Goal: Task Accomplishment & Management: Complete application form

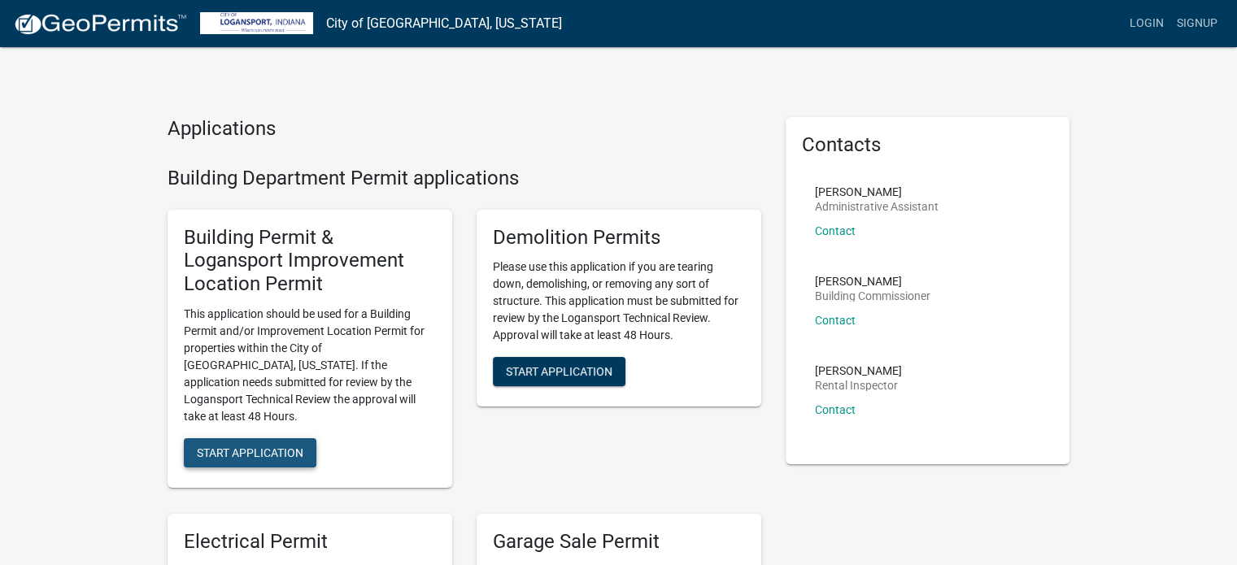
click at [249, 446] on span "Start Application" at bounding box center [250, 452] width 107 height 13
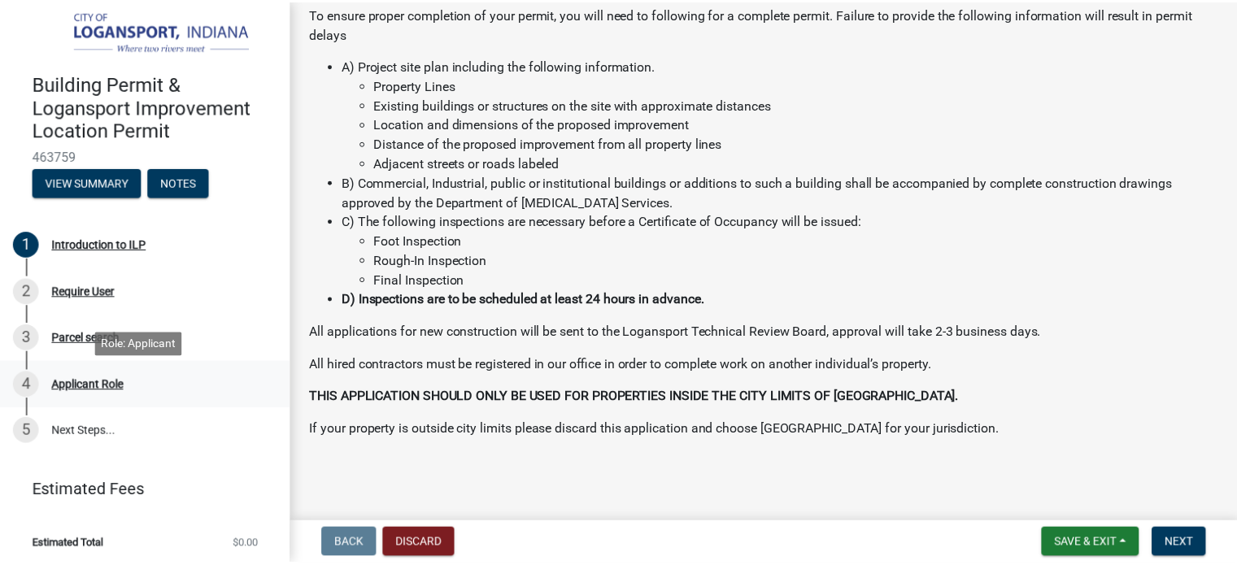
scroll to position [10, 0]
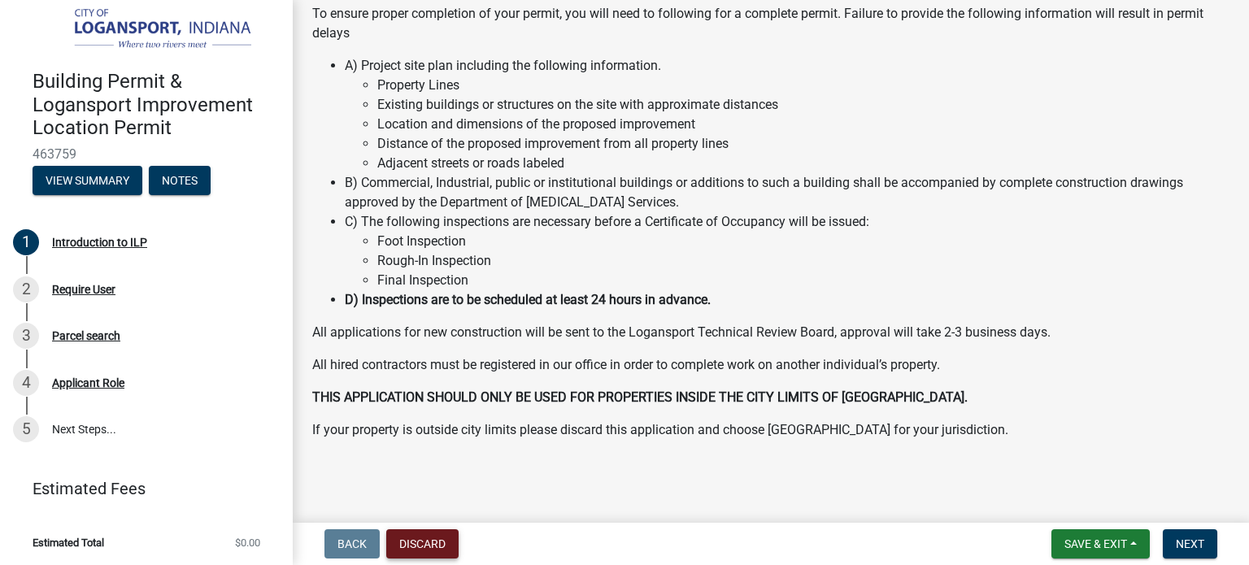
click at [429, 548] on button "Discard" at bounding box center [422, 543] width 72 height 29
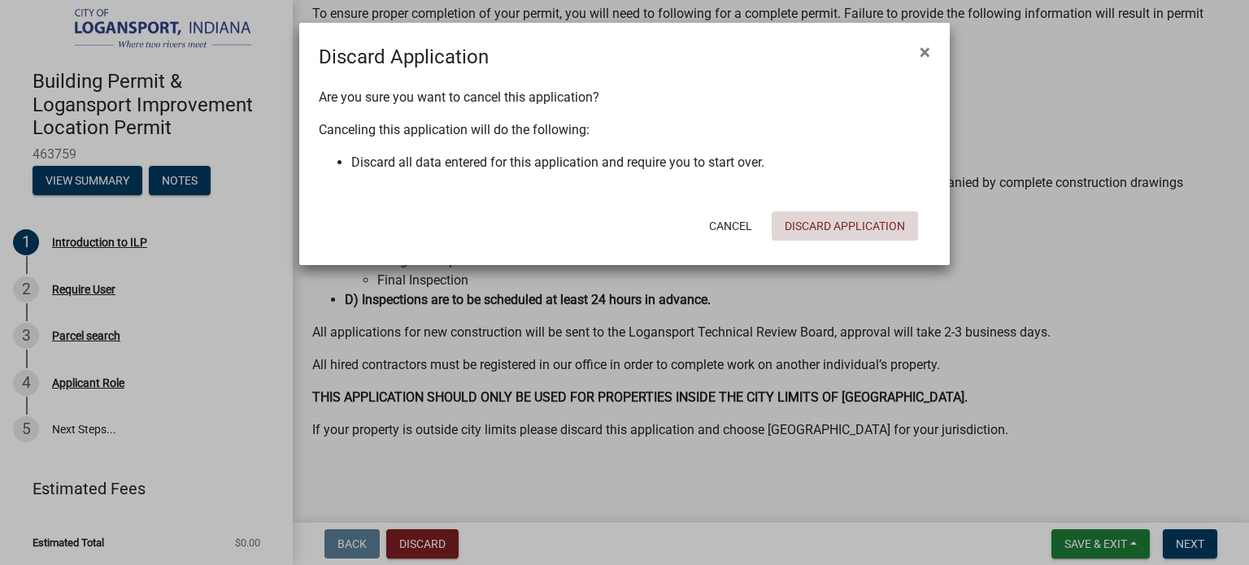
click at [838, 226] on button "Discard Application" at bounding box center [845, 225] width 146 height 29
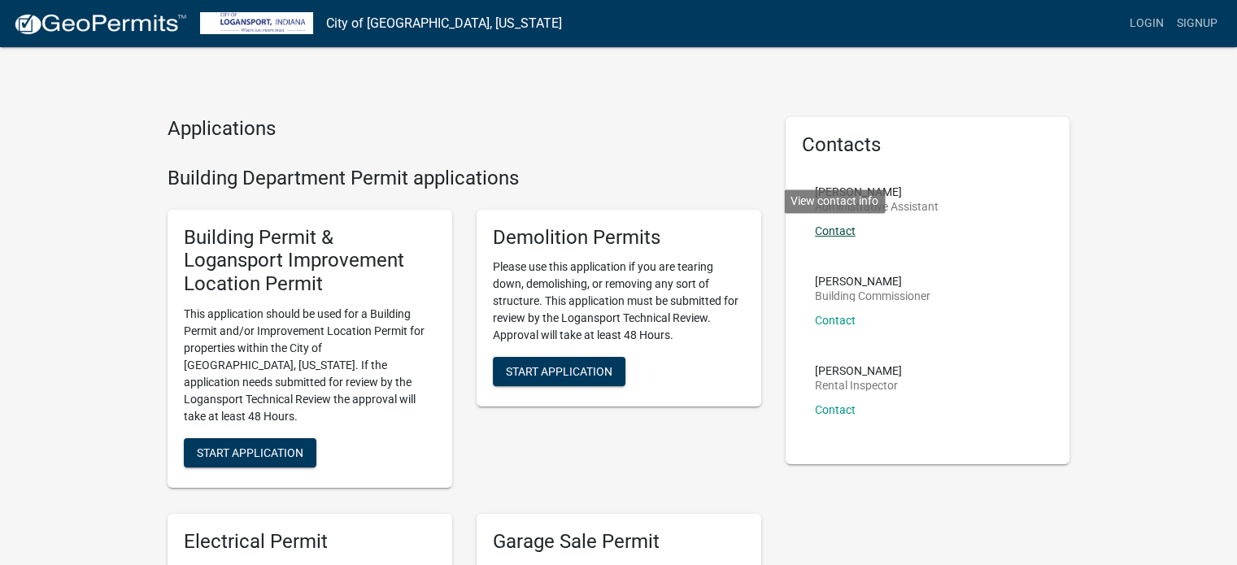
click at [838, 227] on link "Contact" at bounding box center [835, 230] width 41 height 13
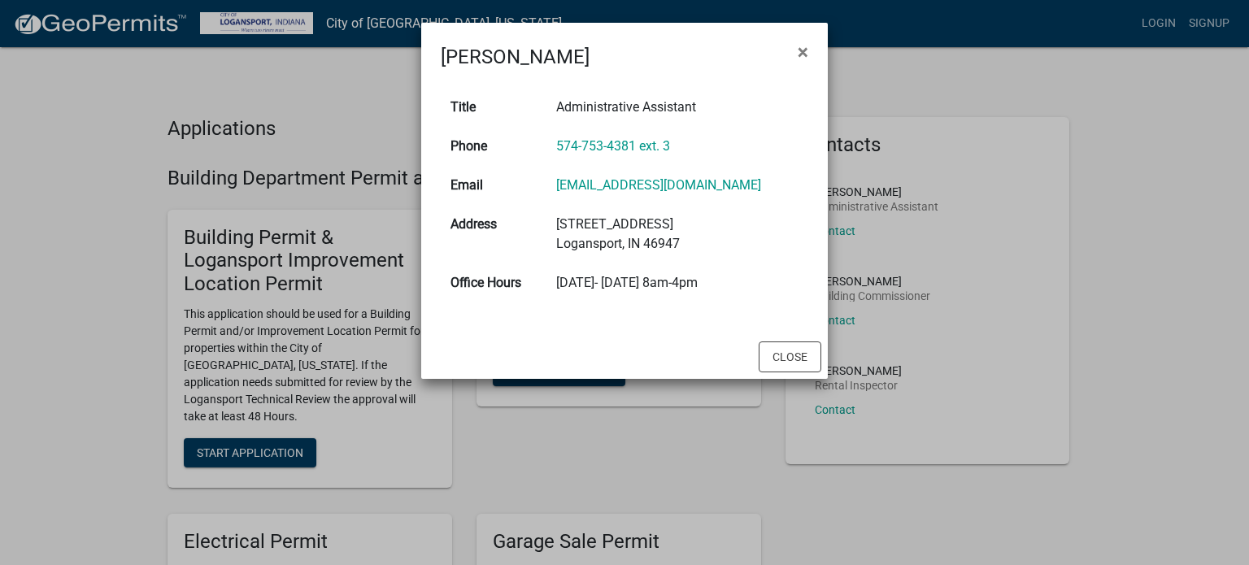
click at [862, 285] on ngb-modal-window "[PERSON_NAME] × Title Administrative Assistant Phone 574-753-4381 ext. 3 Email …" at bounding box center [624, 282] width 1249 height 565
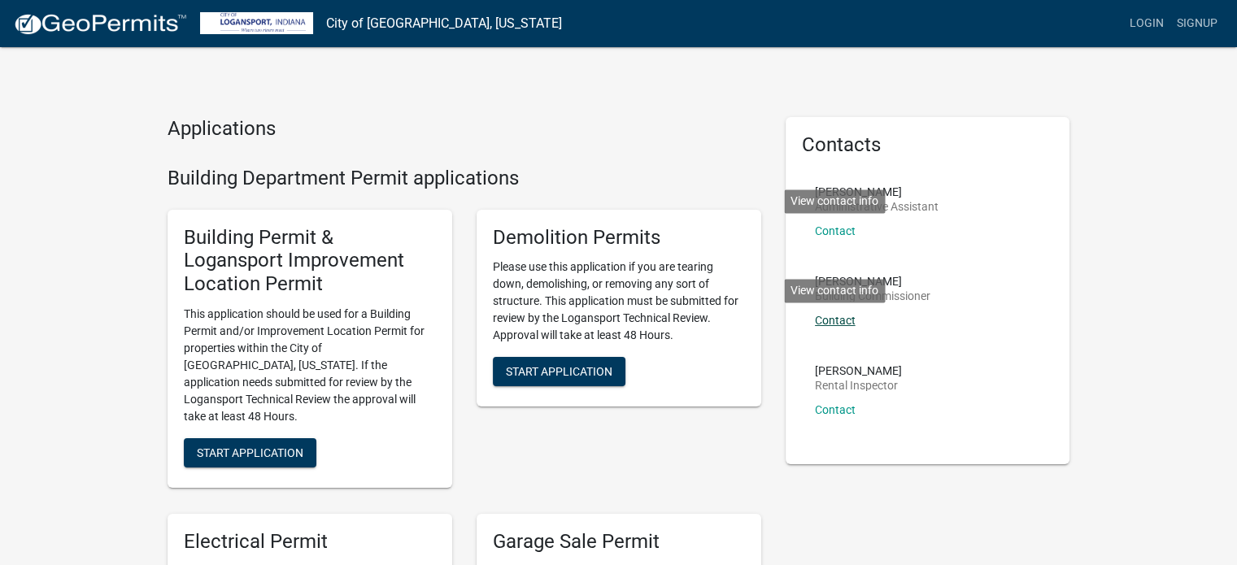
click at [836, 318] on link "Contact" at bounding box center [835, 320] width 41 height 13
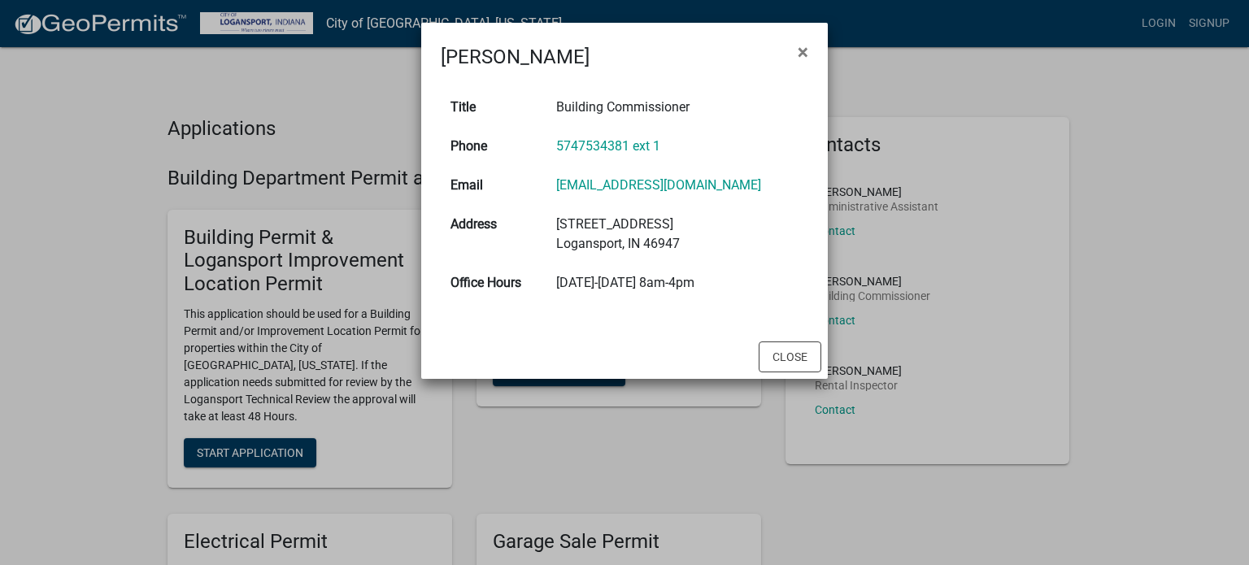
click at [880, 294] on ngb-modal-window "[PERSON_NAME] × Title Building Commissioner Phone 5747534381 ext 1 Email [EMAIL…" at bounding box center [624, 282] width 1249 height 565
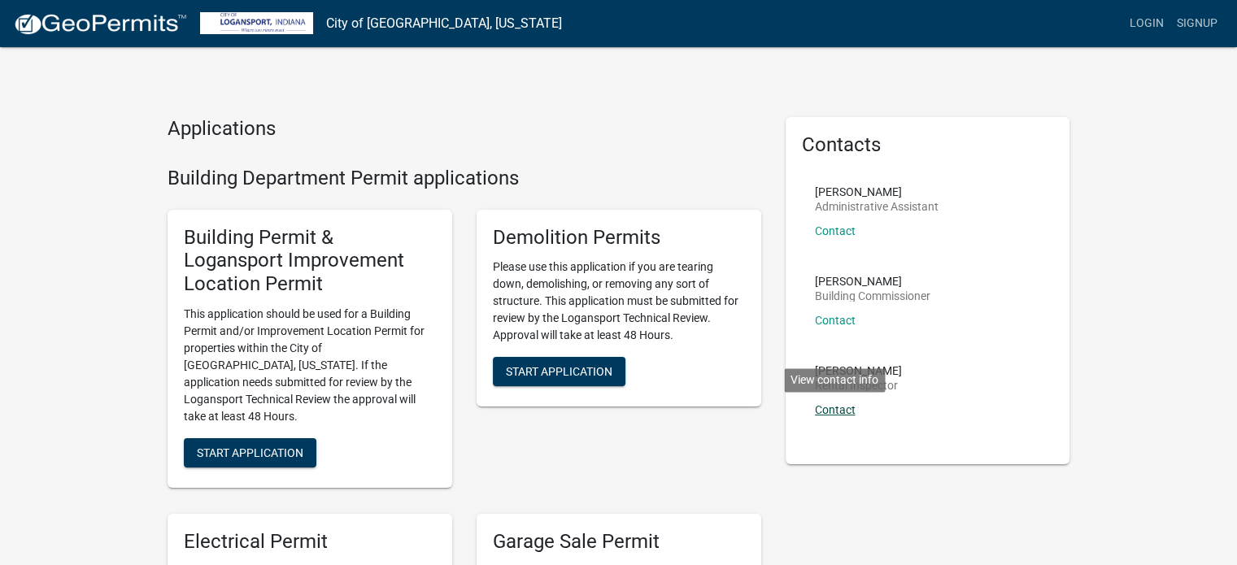
click at [845, 410] on link "Contact" at bounding box center [835, 409] width 41 height 13
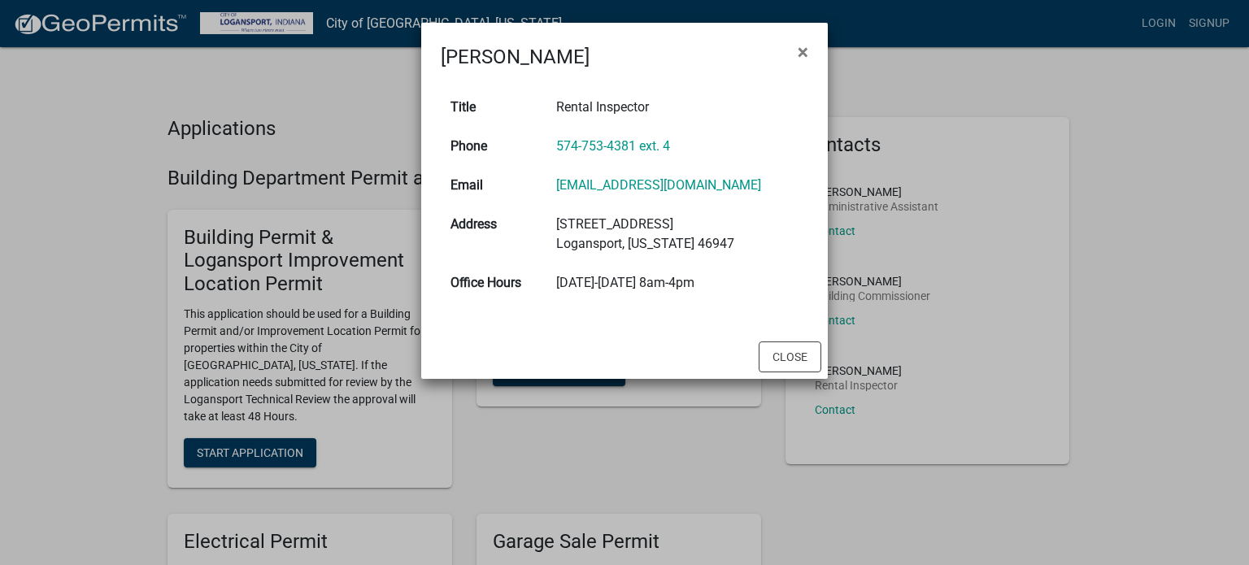
click at [860, 324] on ngb-modal-window "[PERSON_NAME] × Title Rental Inspector Phone 574-753-4381 ext. 4 Email [EMAIL_A…" at bounding box center [624, 282] width 1249 height 565
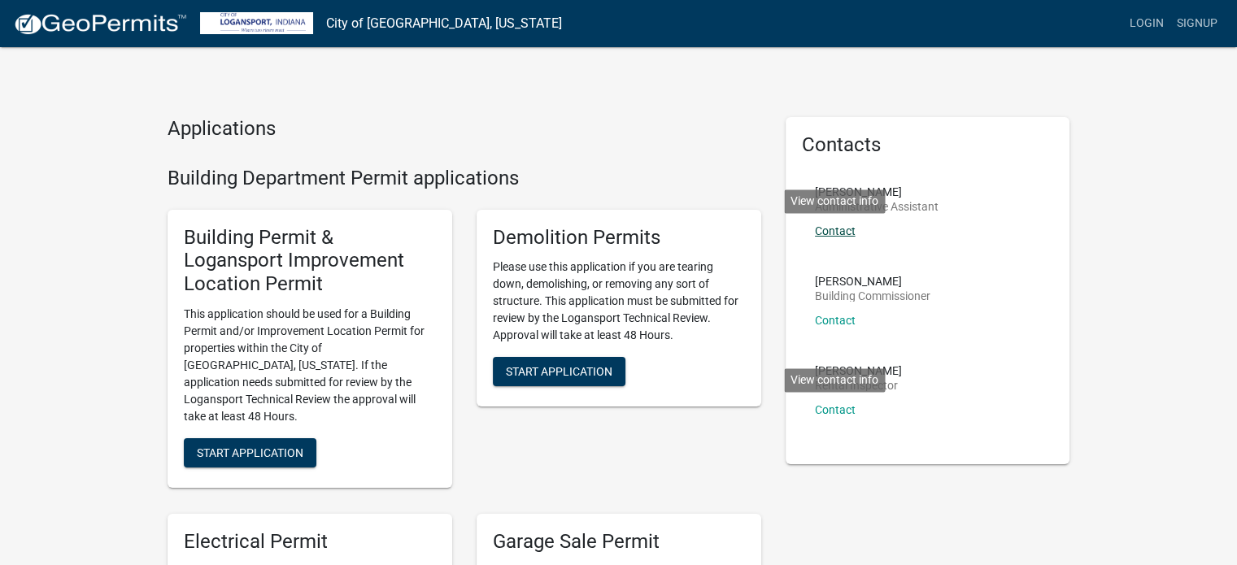
click at [838, 235] on link "Contact" at bounding box center [835, 230] width 41 height 13
